Goal: Task Accomplishment & Management: Complete application form

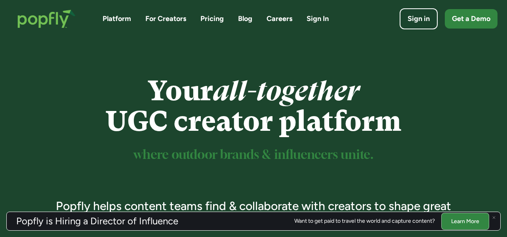
click at [285, 21] on link "Careers" at bounding box center [280, 19] width 26 height 10
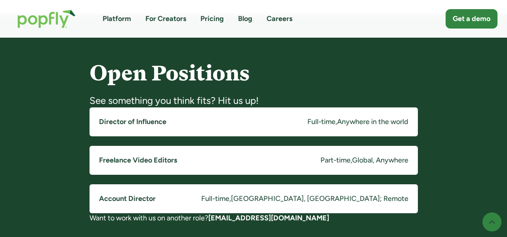
scroll to position [626, 0]
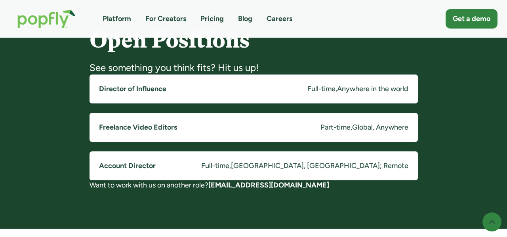
click at [270, 80] on link "Director of Influence Full-time , Anywhere in the world" at bounding box center [254, 88] width 328 height 29
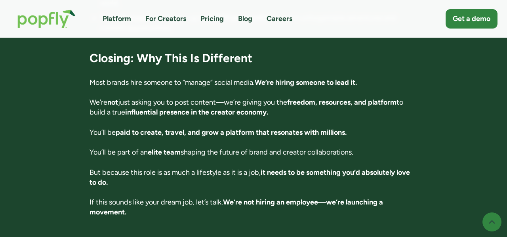
scroll to position [1465, 0]
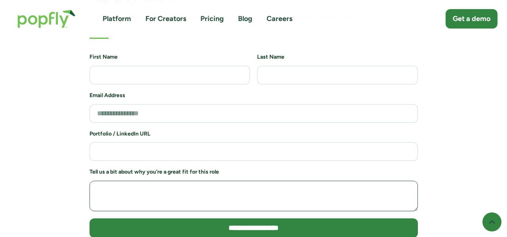
click at [204, 181] on textarea "Job Application Form" at bounding box center [254, 196] width 328 height 31
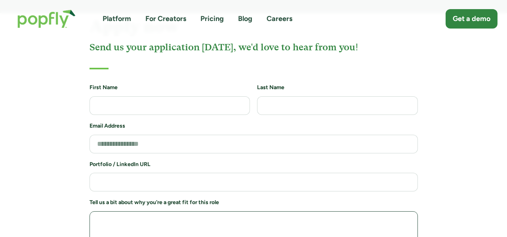
scroll to position [1714, 0]
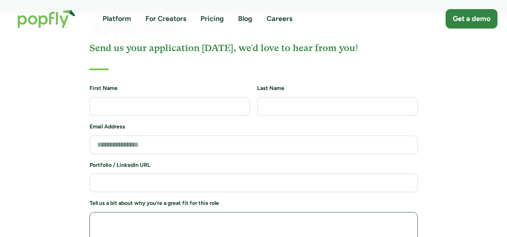
click at [208, 212] on textarea "Job Application Form" at bounding box center [254, 227] width 328 height 31
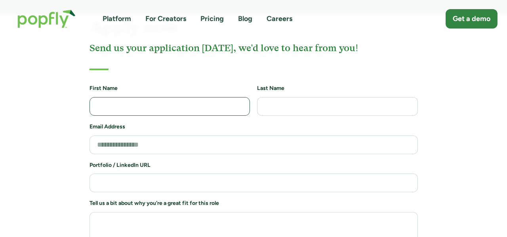
click at [188, 97] on input "Job Application Form" at bounding box center [170, 106] width 161 height 19
type input "*******"
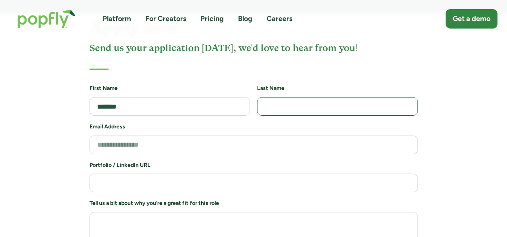
type input "*******"
type input "**********"
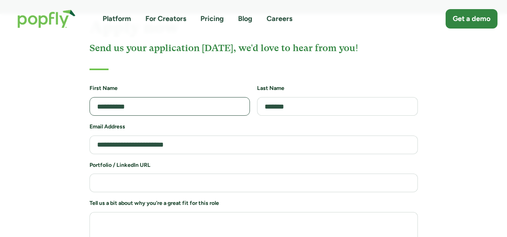
type input "**********"
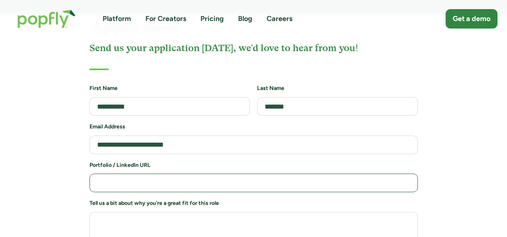
click at [170, 174] on input "Job Application Form" at bounding box center [254, 183] width 328 height 19
paste input "**********"
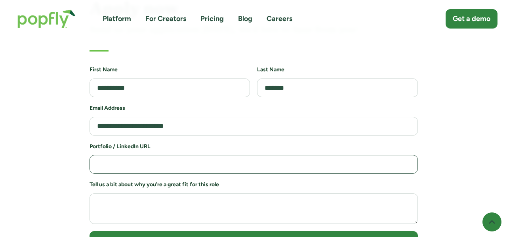
type input "**********"
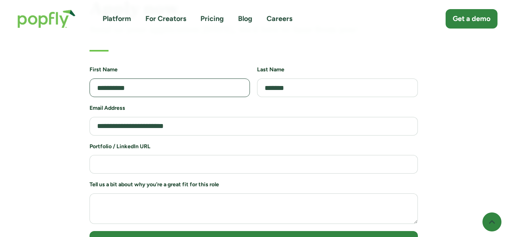
click at [135, 78] on input "**********" at bounding box center [170, 87] width 161 height 19
type input "**********"
click at [39, 166] on div "**********" at bounding box center [253, 140] width 507 height 282
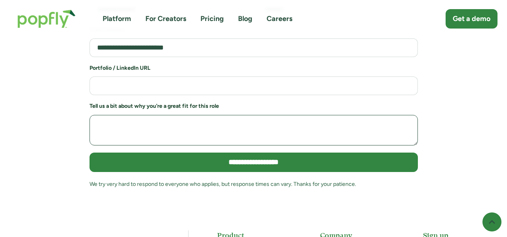
click at [109, 115] on textarea "Job Application Form" at bounding box center [254, 130] width 328 height 31
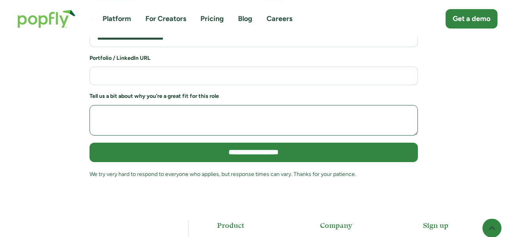
scroll to position [1792, 0]
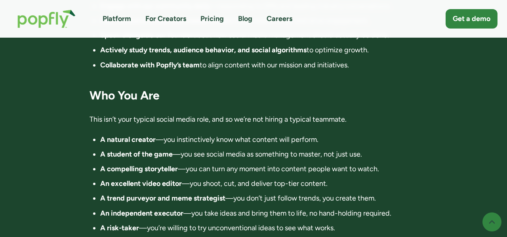
scroll to position [872, 0]
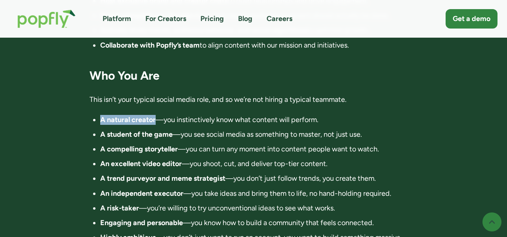
drag, startPoint x: 156, startPoint y: 98, endPoint x: 99, endPoint y: 97, distance: 57.1
click at [99, 115] on ul "A natural creator —you instinctively know what content will perform. A student …" at bounding box center [254, 191] width 328 height 153
copy strong "A natural creator"
click at [99, 115] on ul "A natural creator —you instinctively know what content will perform. A student …" at bounding box center [254, 191] width 328 height 153
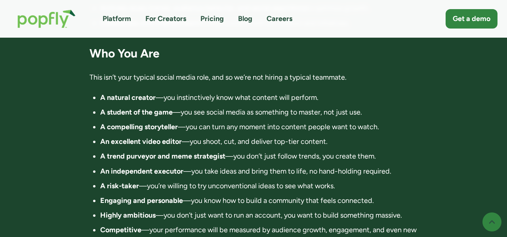
scroll to position [903, 0]
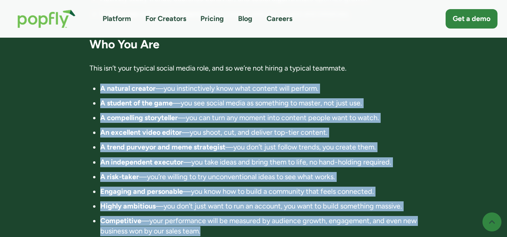
drag, startPoint x: 208, startPoint y: 214, endPoint x: 100, endPoint y: 67, distance: 182.3
click at [100, 84] on ul "A natural creator —you instinctively know what content will perform. A student …" at bounding box center [254, 160] width 328 height 153
copy ul "A natural creator —you instinctively know what content will perform. A student …"
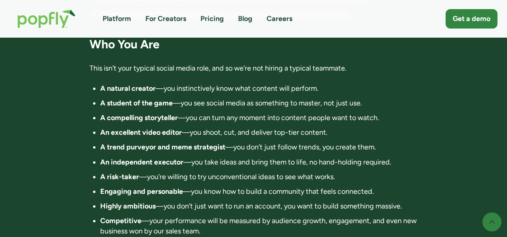
drag, startPoint x: 195, startPoint y: 112, endPoint x: 191, endPoint y: 113, distance: 4.0
click at [194, 128] on li "An excellent video editor —you shoot, cut, and deliver top-tier content." at bounding box center [259, 133] width 318 height 10
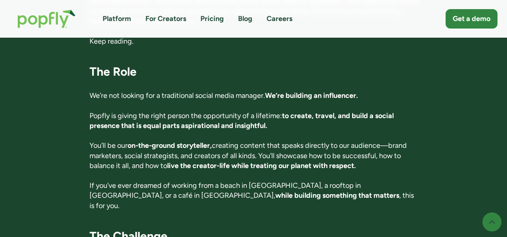
scroll to position [335, 0]
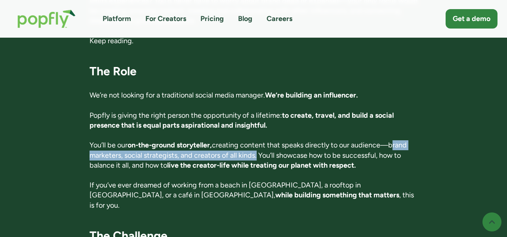
drag, startPoint x: 396, startPoint y: 143, endPoint x: 257, endPoint y: 156, distance: 139.6
click at [257, 156] on p "You’ll be our on-the-ground storyteller, creating content that speaks directly …" at bounding box center [254, 155] width 328 height 30
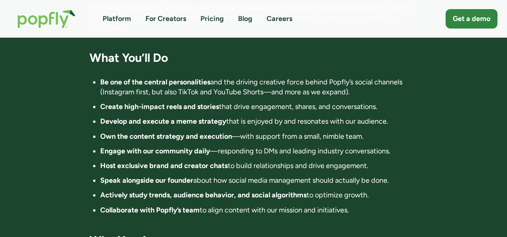
scroll to position [695, 0]
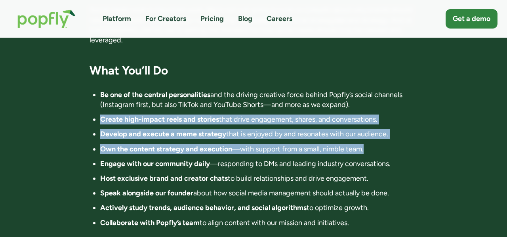
drag, startPoint x: 100, startPoint y: 100, endPoint x: 248, endPoint y: 138, distance: 153.5
click at [248, 138] on ul "Be one of the central personalities and the driving creative force behind Popfl…" at bounding box center [254, 159] width 328 height 138
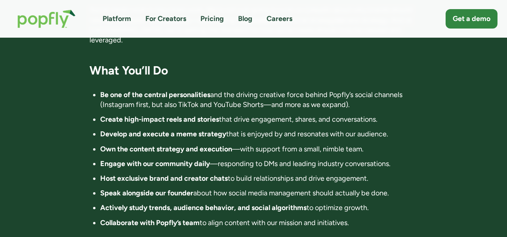
click at [318, 120] on ul "Be one of the central personalities and the driving creative force behind Popfl…" at bounding box center [254, 159] width 328 height 138
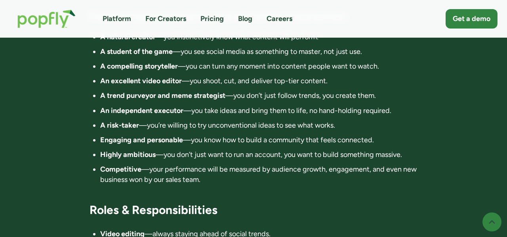
scroll to position [1069, 0]
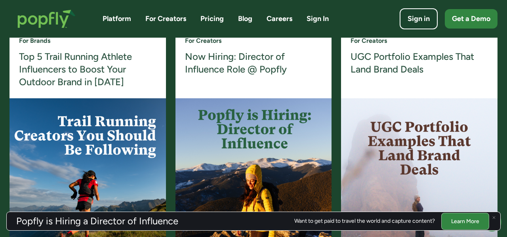
scroll to position [1614, 0]
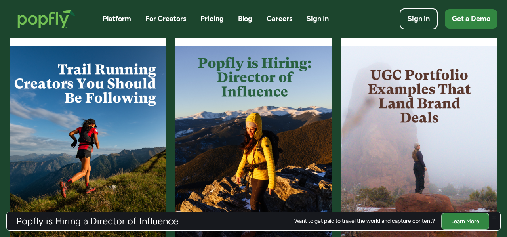
click at [119, 19] on link "Platform" at bounding box center [117, 19] width 29 height 10
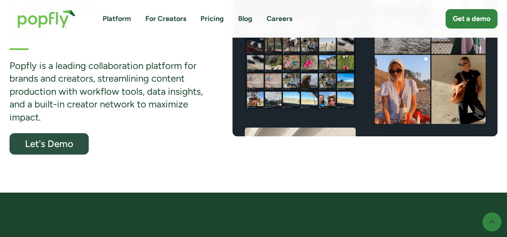
scroll to position [293, 0]
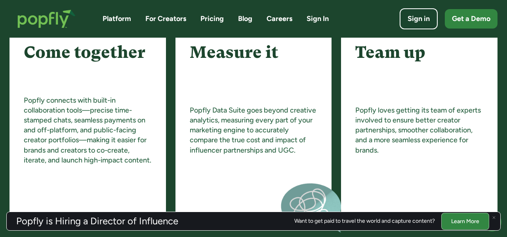
scroll to position [979, 0]
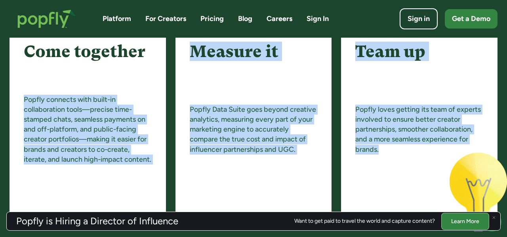
drag, startPoint x: 4, startPoint y: 81, endPoint x: 423, endPoint y: 165, distance: 427.5
click at [423, 165] on div "What makes Popfly different? Come together Popfly connects with built-in collab…" at bounding box center [253, 113] width 507 height 218
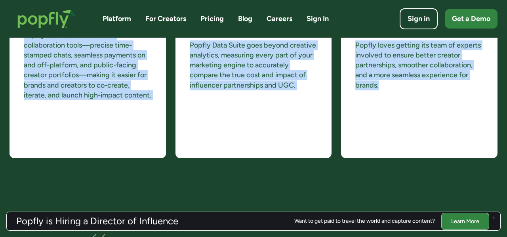
scroll to position [1009, 0]
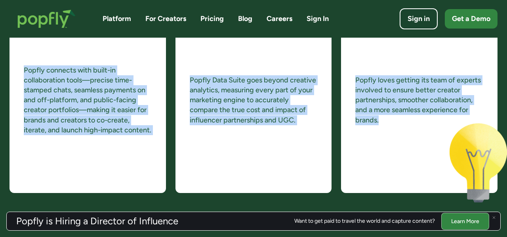
copy div "Popfly connects with built-in collaboration tools—precise time-stamped chats, s…"
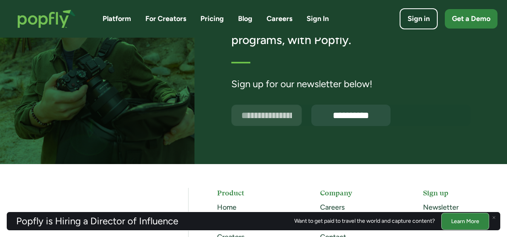
scroll to position [2113, 0]
